Goal: Find specific page/section: Find specific page/section

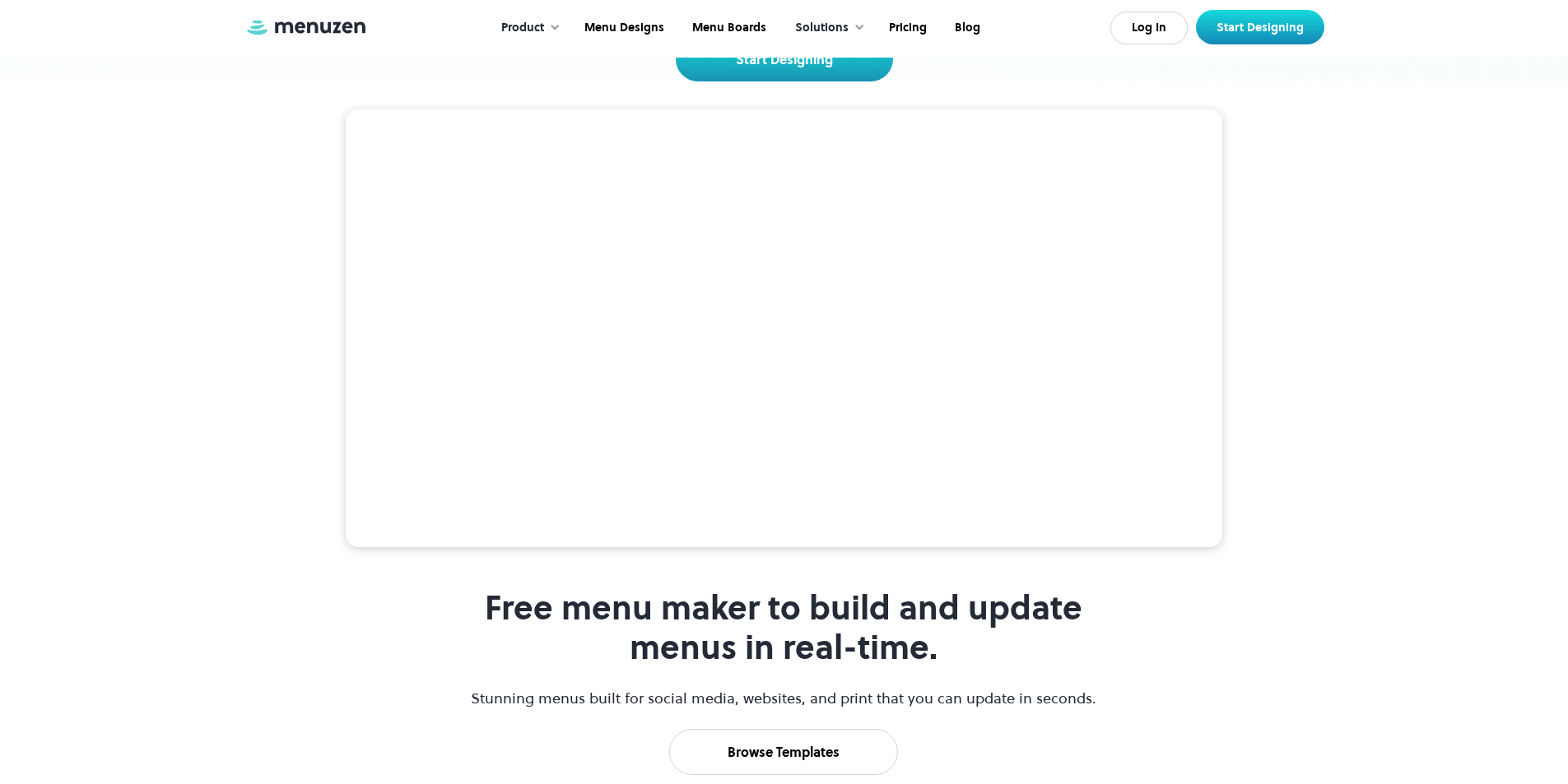
scroll to position [247, 0]
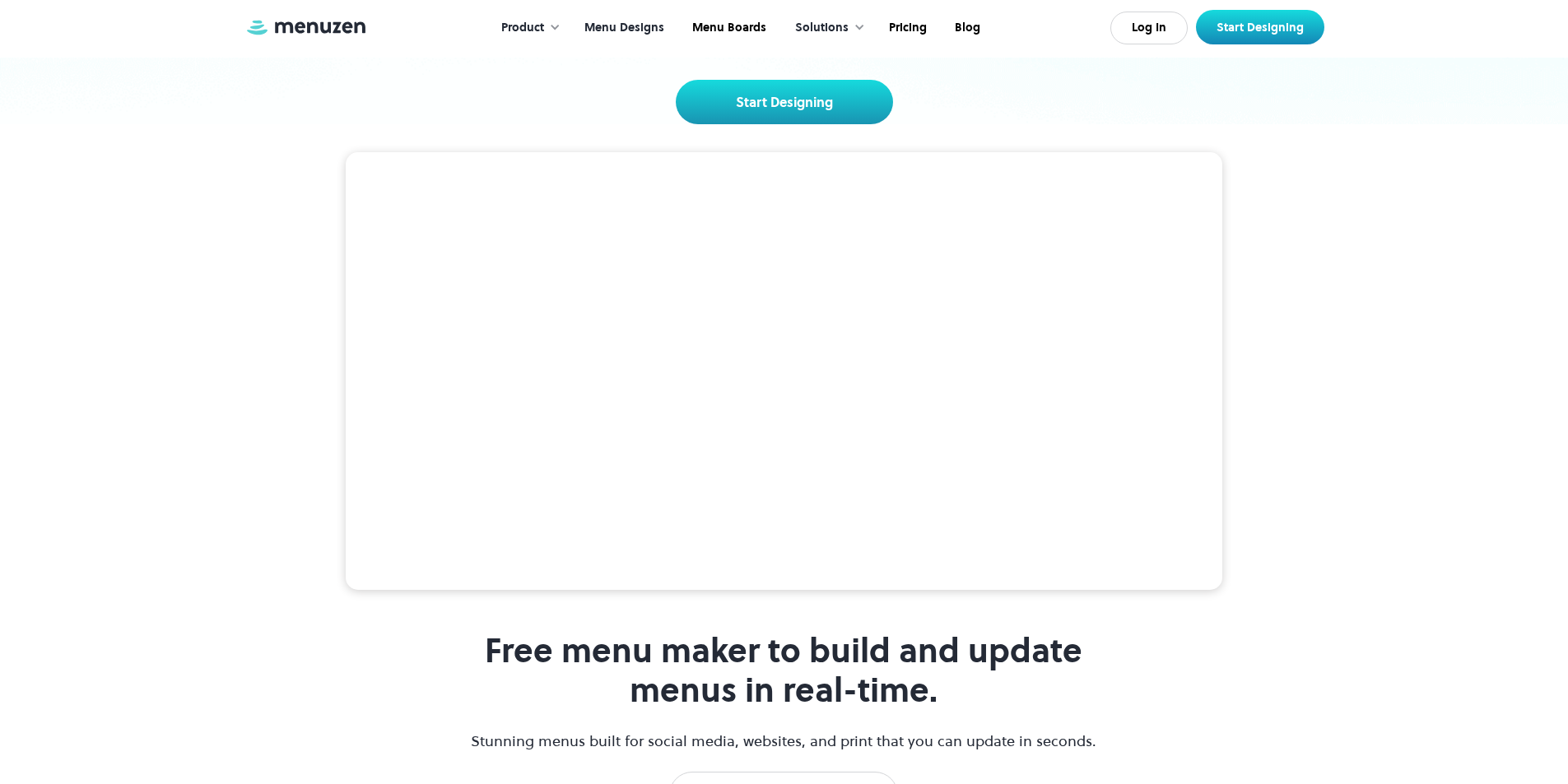
click at [640, 29] on link "Menu Designs" at bounding box center [622, 28] width 108 height 51
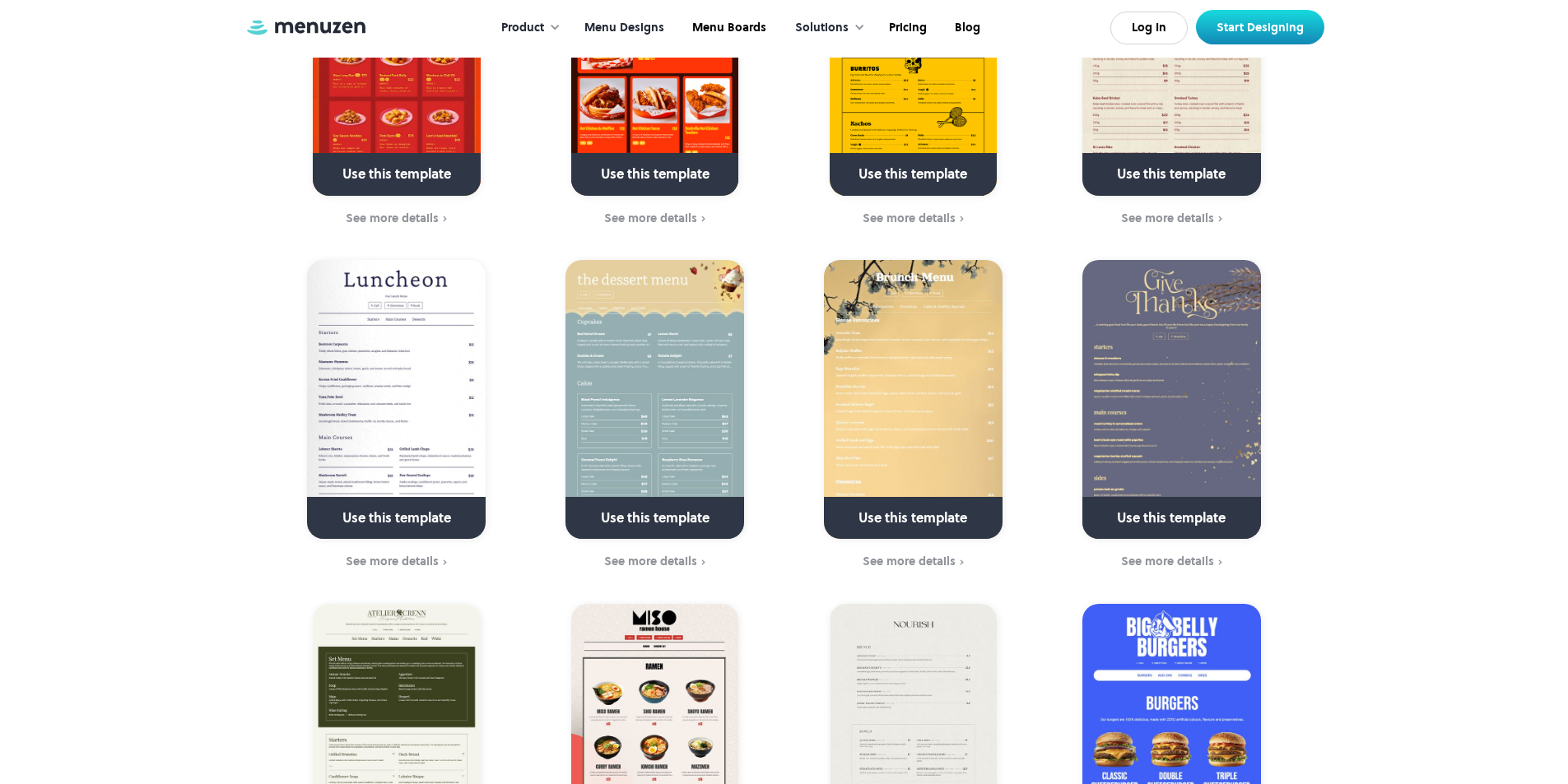
scroll to position [576, 0]
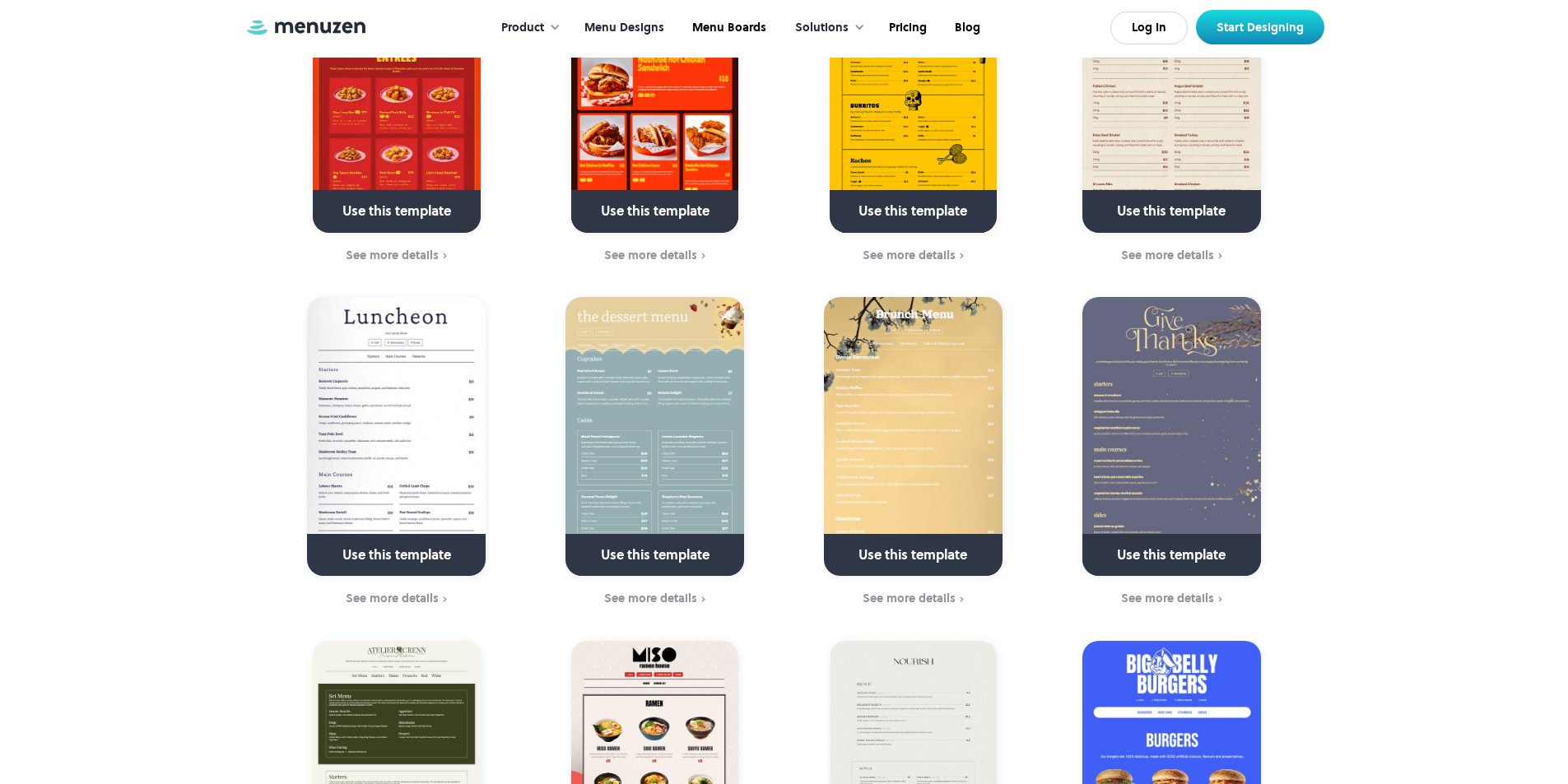
click at [652, 29] on link "Menu Designs" at bounding box center [622, 28] width 108 height 51
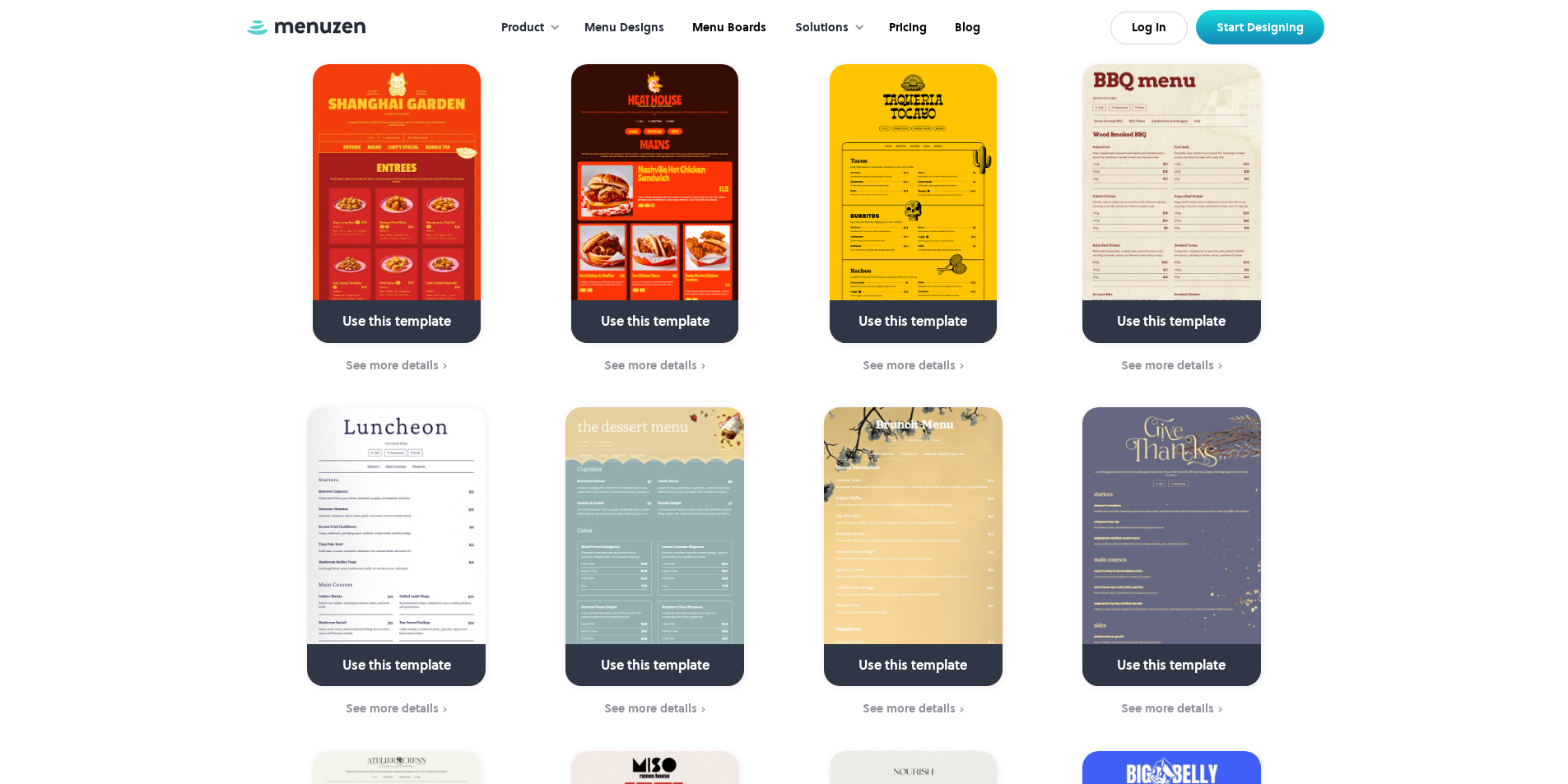
scroll to position [494, 0]
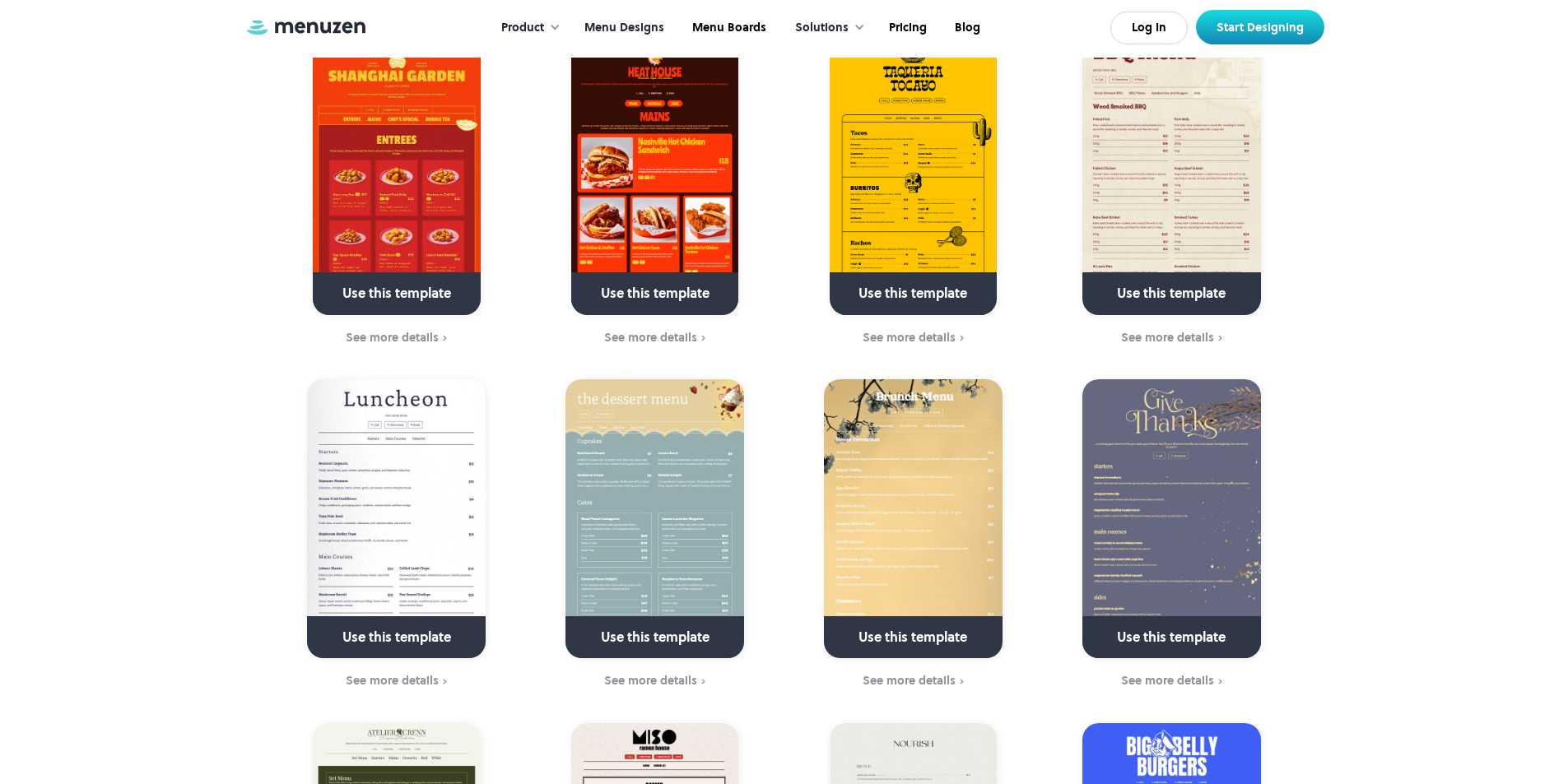
click at [909, 178] on img at bounding box center [913, 176] width 167 height 279
